Goal: Task Accomplishment & Management: Manage account settings

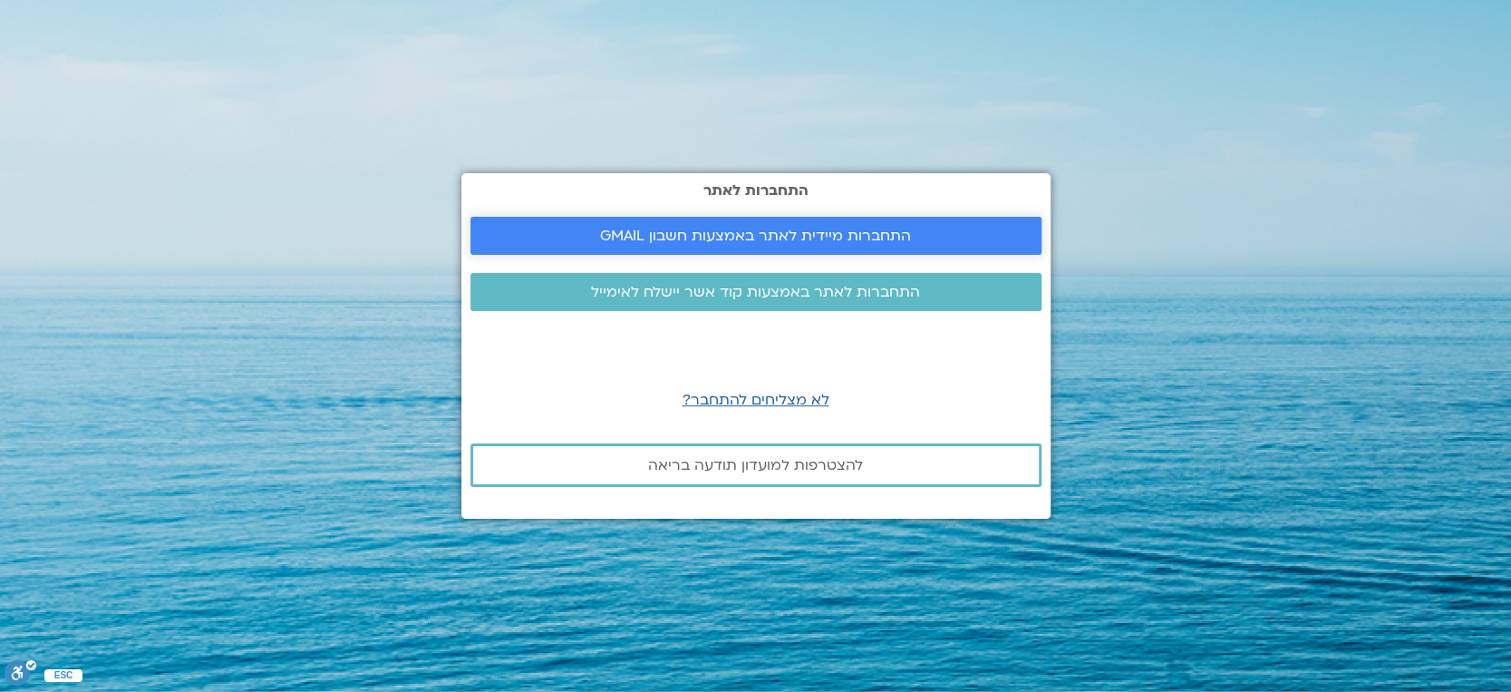
click at [732, 228] on span "התחברות מיידית לאתר באמצעות חשבון GMAIL" at bounding box center [755, 236] width 311 height 16
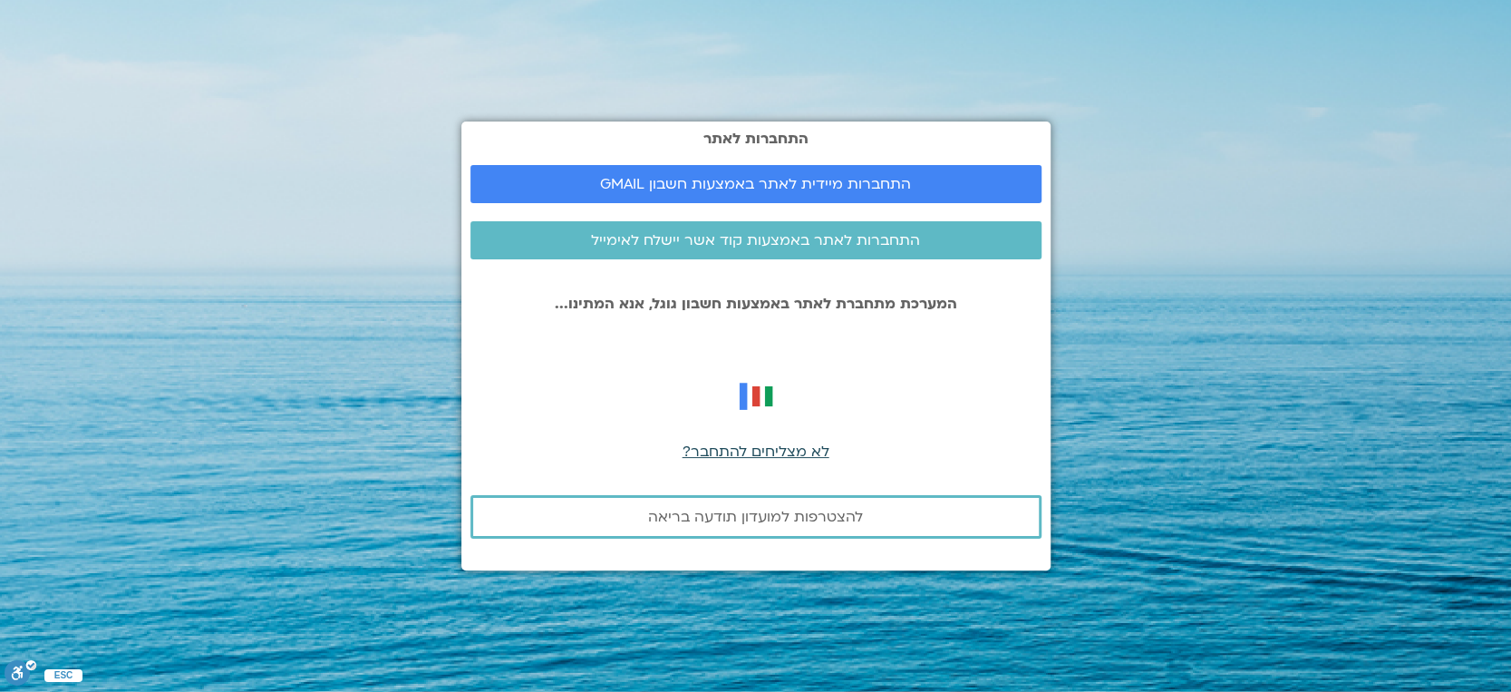
click at [757, 447] on span "לא מצליחים להתחבר?" at bounding box center [756, 451] width 147 height 20
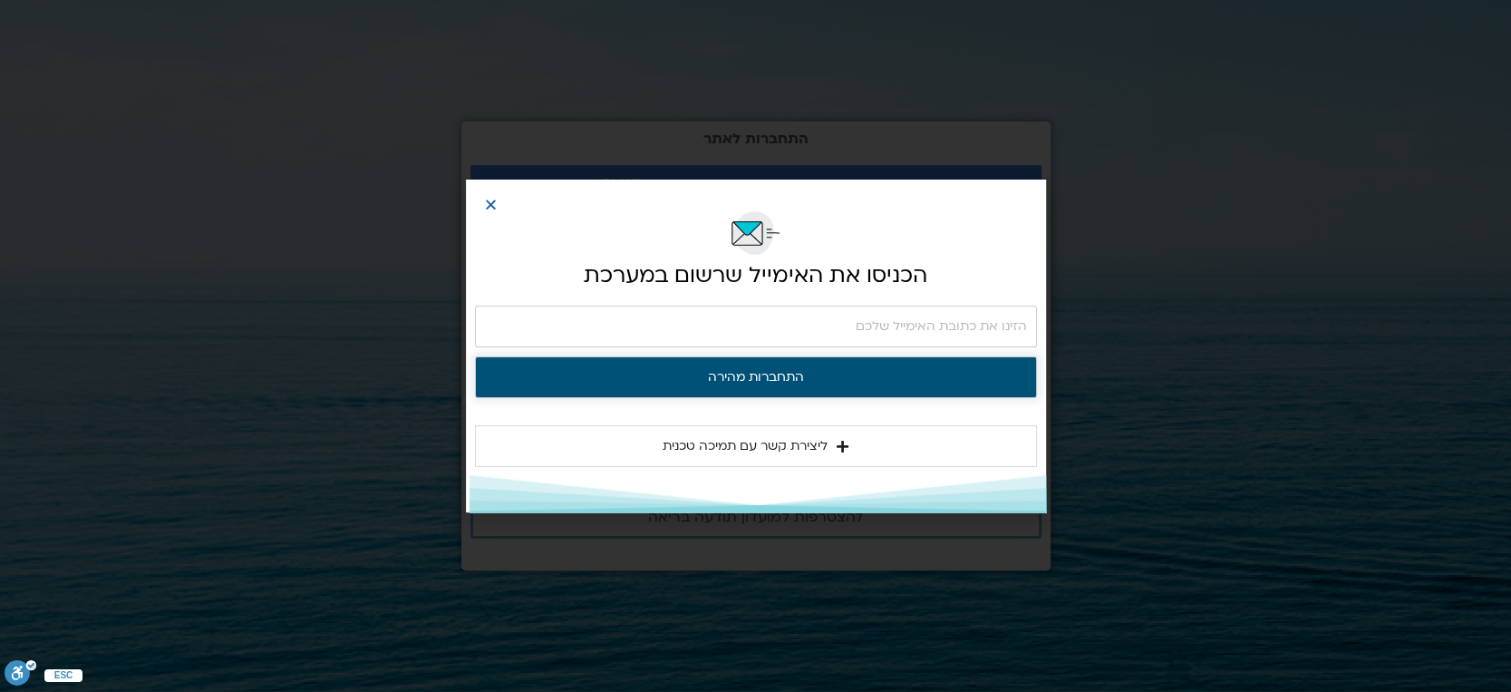
click at [763, 370] on button "התחברות מהירה" at bounding box center [756, 377] width 562 height 42
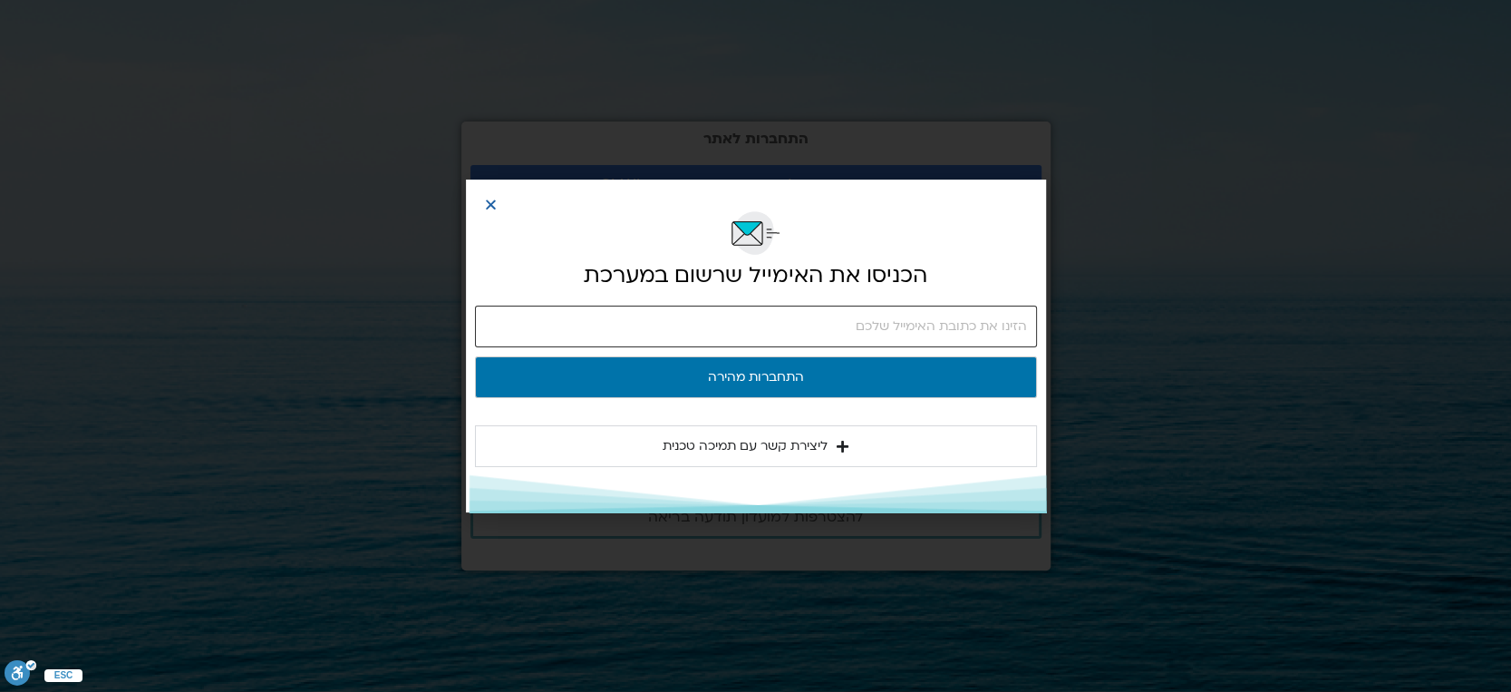
click at [930, 323] on input "email" at bounding box center [756, 326] width 562 height 42
click at [539, 334] on input "email" at bounding box center [756, 326] width 562 height 42
click at [522, 331] on input "email" at bounding box center [756, 326] width 562 height 42
click at [587, 337] on input "email" at bounding box center [756, 326] width 562 height 42
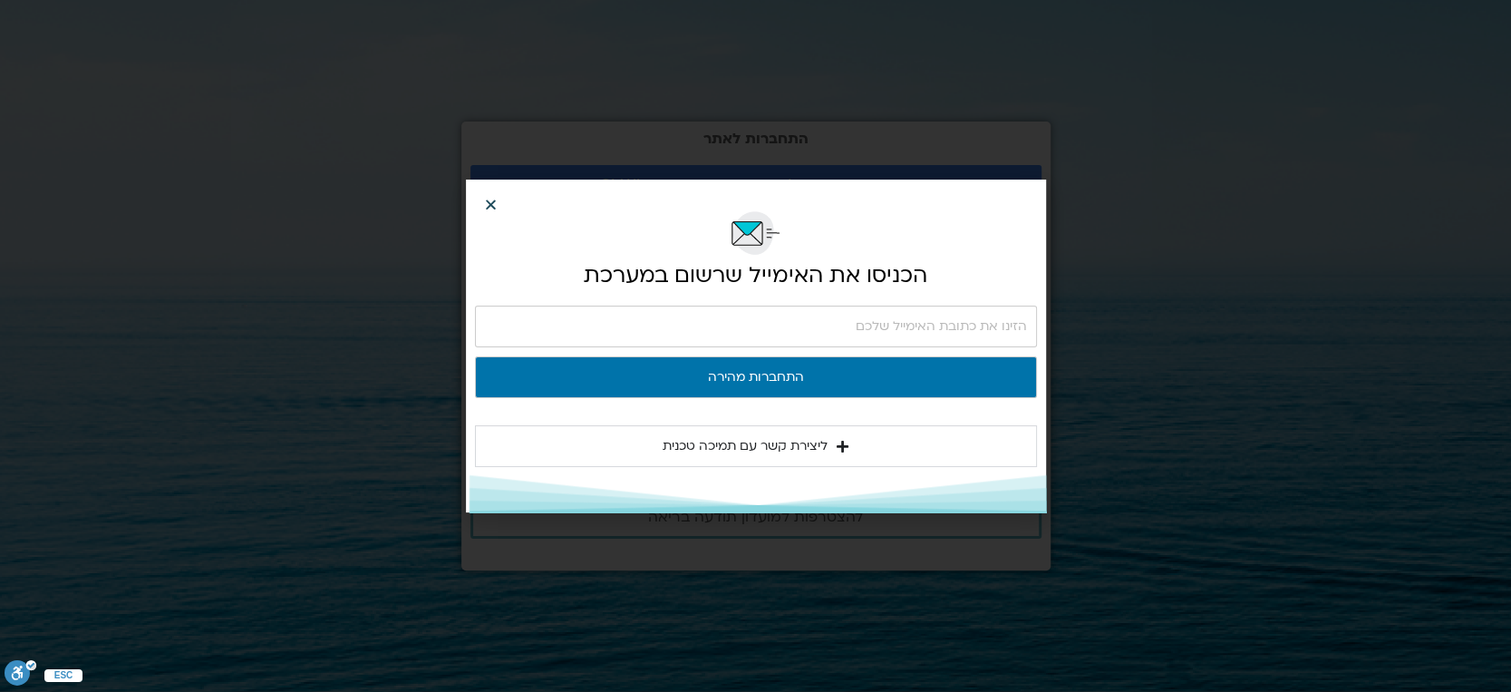
click at [484, 198] on icon "Close" at bounding box center [491, 205] width 14 height 14
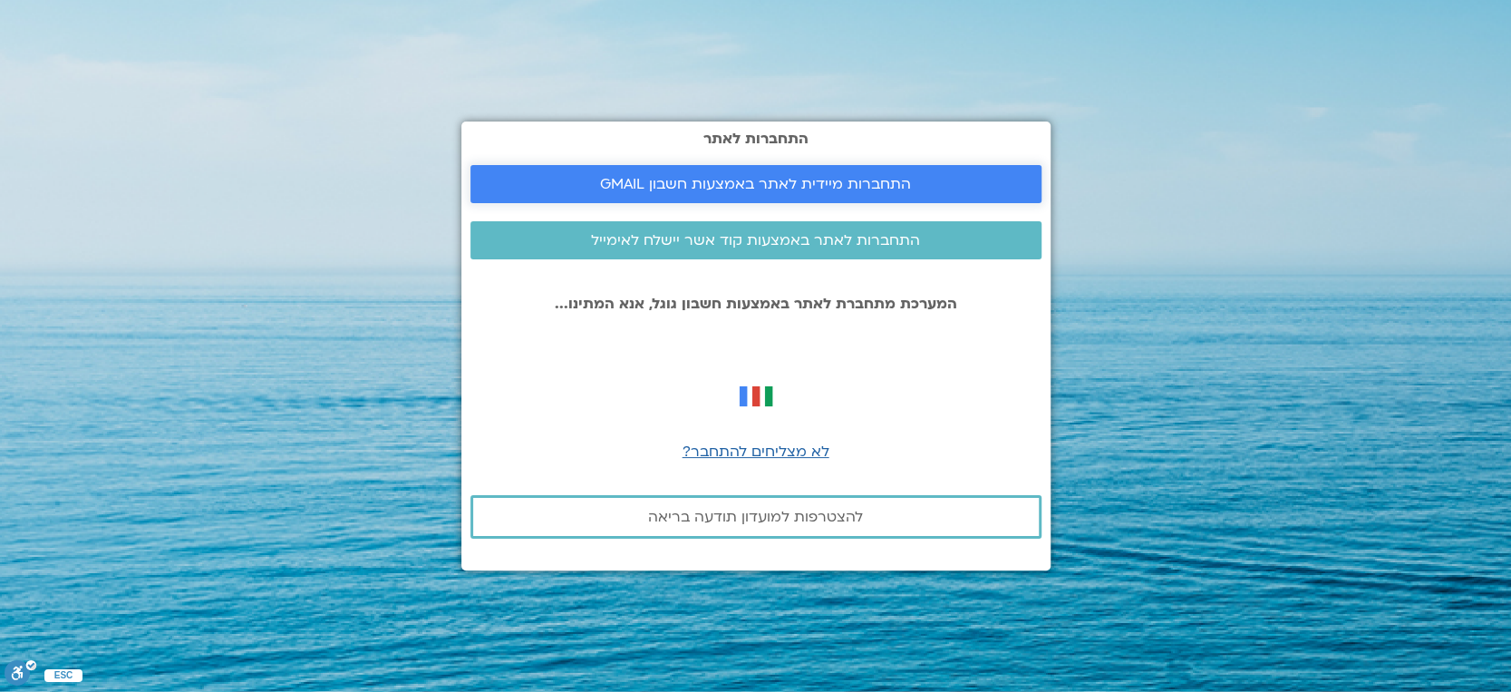
click at [745, 177] on span "התחברות מיידית לאתר באמצעות חשבון GMAIL" at bounding box center [755, 184] width 311 height 16
click at [747, 176] on span "התחברות מיידית לאתר באמצעות חשבון GMAIL" at bounding box center [755, 184] width 311 height 16
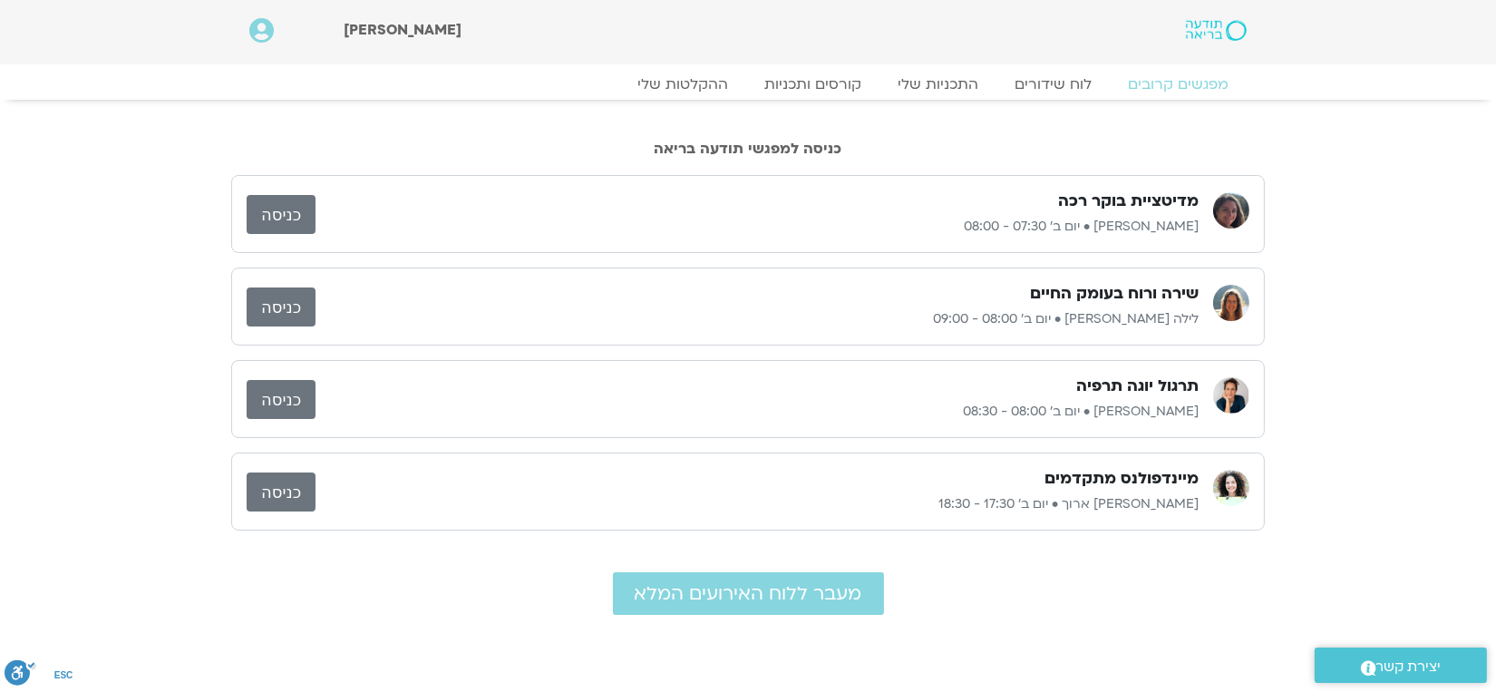
click at [283, 298] on link "כניסה" at bounding box center [281, 306] width 69 height 39
